Goal: Task Accomplishment & Management: Complete application form

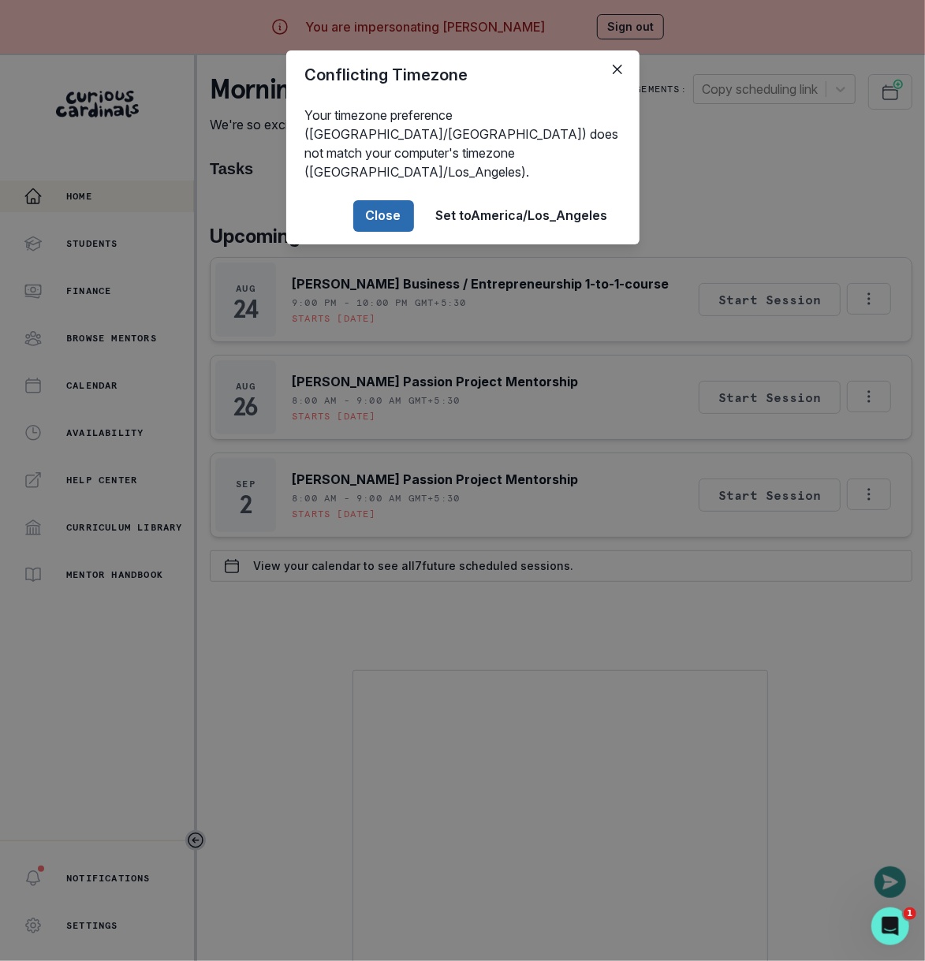
click at [380, 202] on button "Close" at bounding box center [383, 216] width 61 height 32
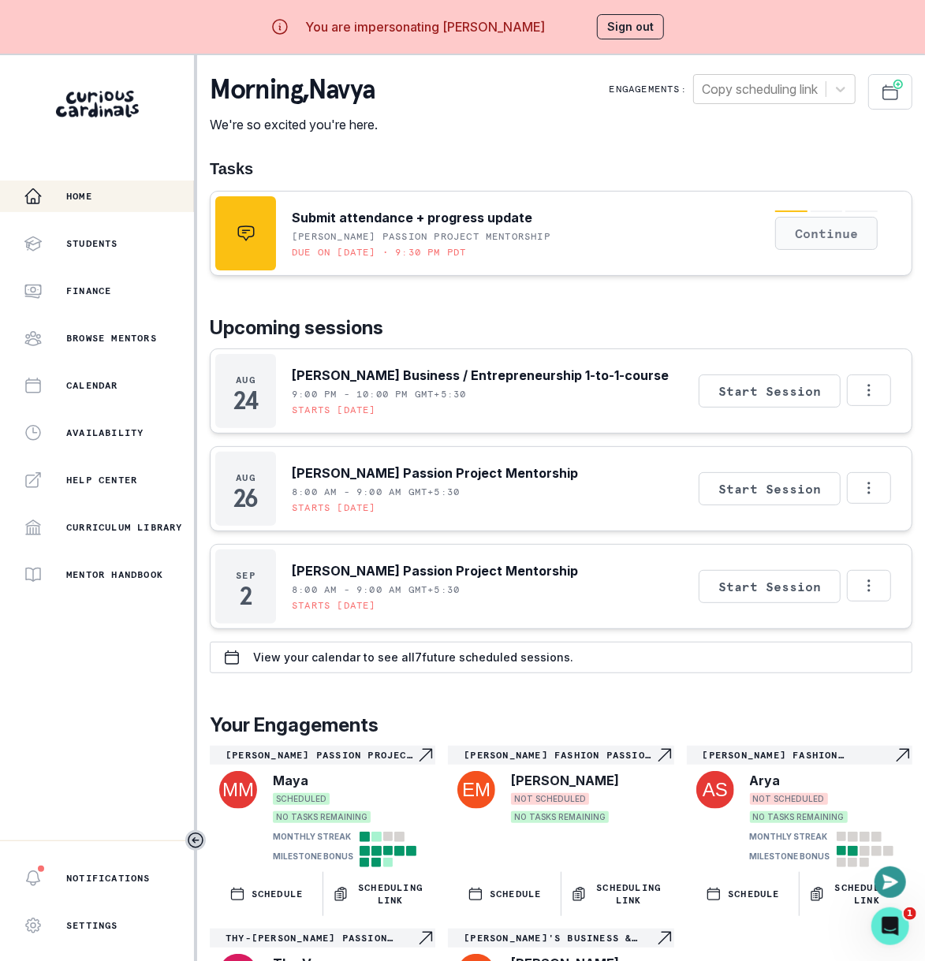
click at [851, 227] on button "Continue" at bounding box center [826, 233] width 103 height 33
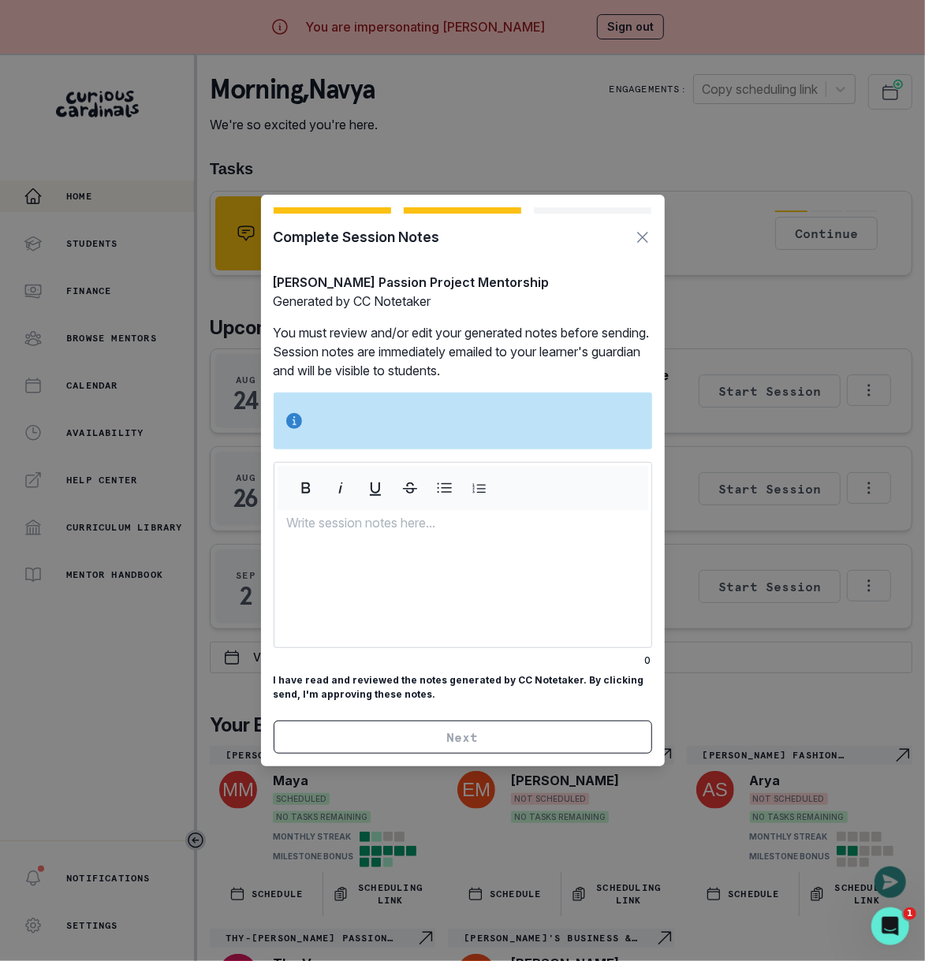
click at [363, 613] on div at bounding box center [462, 580] width 377 height 134
copy p "fdfd fdsa"
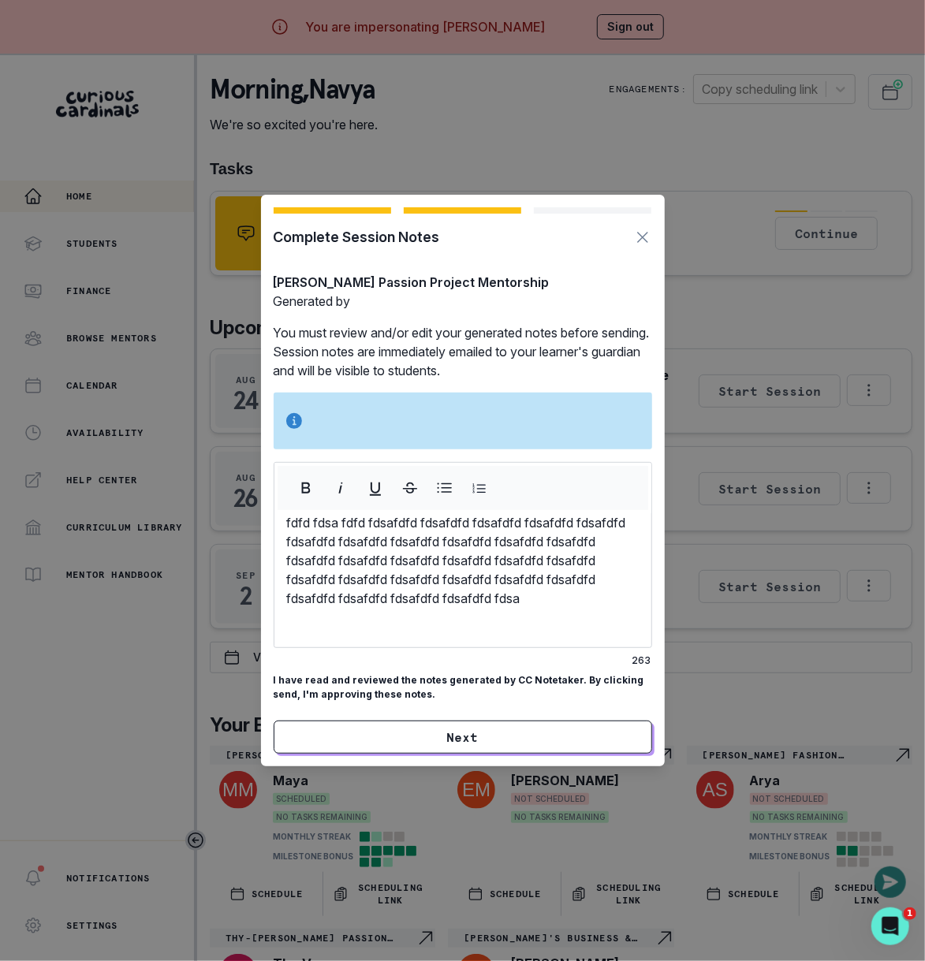
click at [624, 21] on div "Complete Session Notes [PERSON_NAME] Passion Project Mentorship Generated by Yo…" at bounding box center [462, 480] width 925 height 961
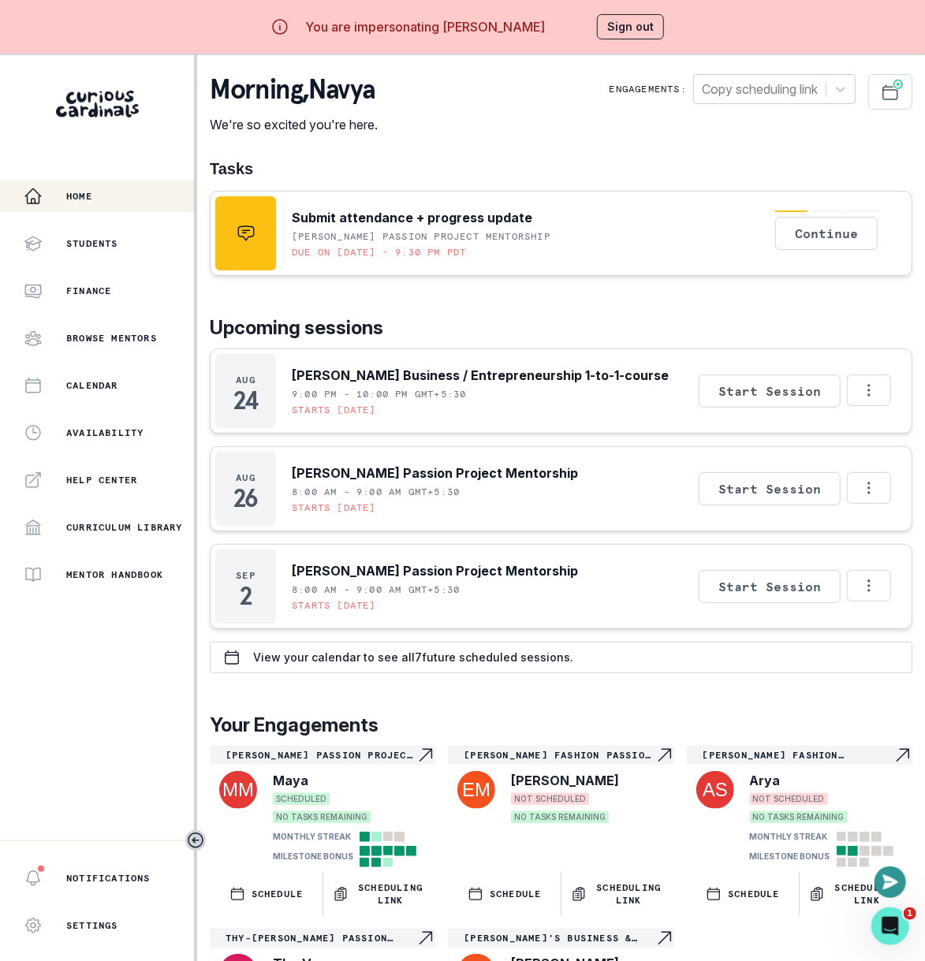
click at [633, 31] on button "Sign out" at bounding box center [630, 26] width 67 height 25
